Goal: Information Seeking & Learning: Learn about a topic

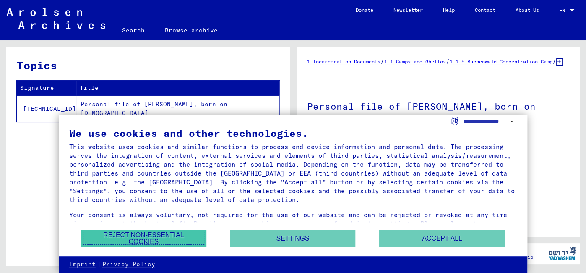
click at [155, 245] on button "Reject non-essential cookies" at bounding box center [143, 238] width 125 height 17
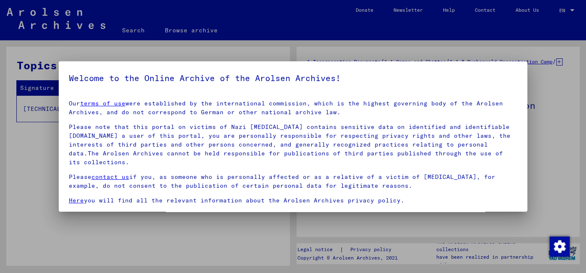
scroll to position [13, 0]
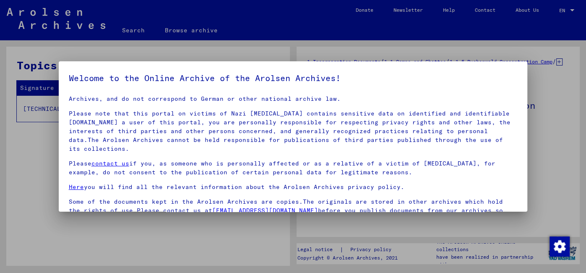
click at [555, 95] on div at bounding box center [293, 136] width 586 height 273
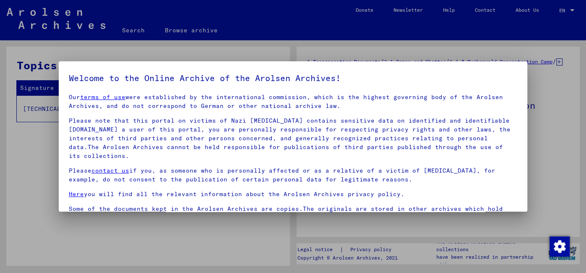
click at [554, 94] on div at bounding box center [293, 136] width 586 height 273
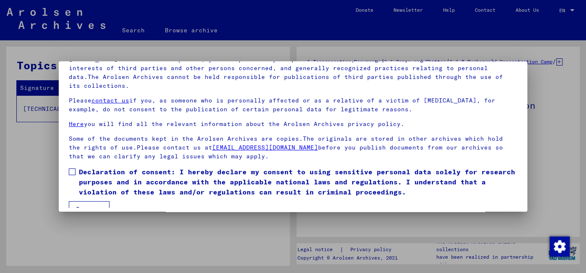
scroll to position [69, 0]
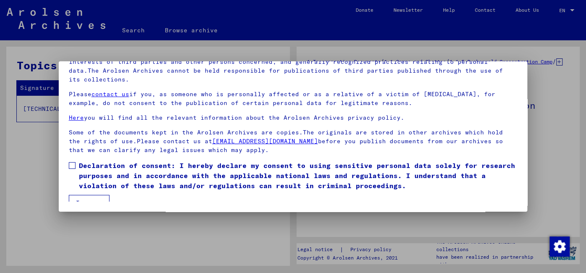
click at [72, 162] on label "Declaration of consent: I hereby declare my consent to using sensitive personal…" at bounding box center [293, 175] width 449 height 30
click at [83, 195] on button "I agree" at bounding box center [89, 203] width 41 height 16
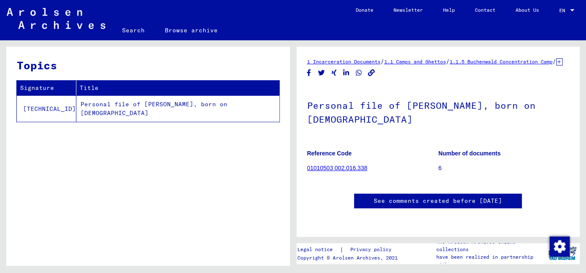
scroll to position [0, 0]
click at [440, 116] on h1 "Personal file of [PERSON_NAME], born on [DEMOGRAPHIC_DATA]" at bounding box center [438, 111] width 263 height 51
click at [438, 172] on p "6" at bounding box center [503, 168] width 131 height 9
click at [350, 171] on link "01010503 002.016.338" at bounding box center [337, 167] width 60 height 7
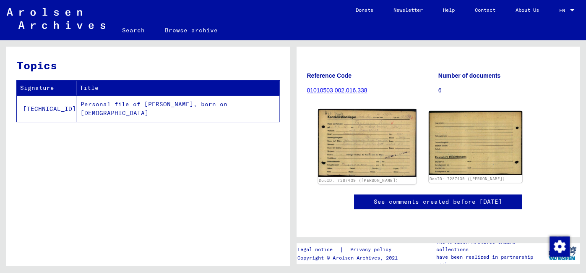
scroll to position [86, 0]
click at [355, 138] on img at bounding box center [367, 143] width 98 height 68
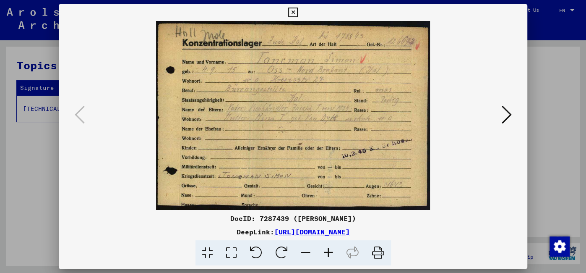
click at [295, 13] on icon at bounding box center [293, 13] width 10 height 10
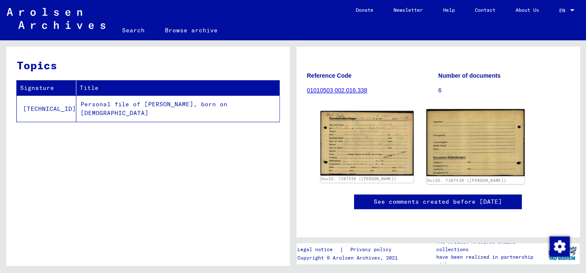
click at [481, 143] on img at bounding box center [476, 142] width 98 height 67
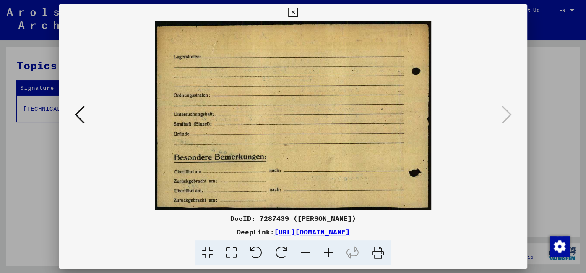
click at [295, 10] on icon at bounding box center [293, 13] width 10 height 10
